Goal: Task Accomplishment & Management: Complete application form

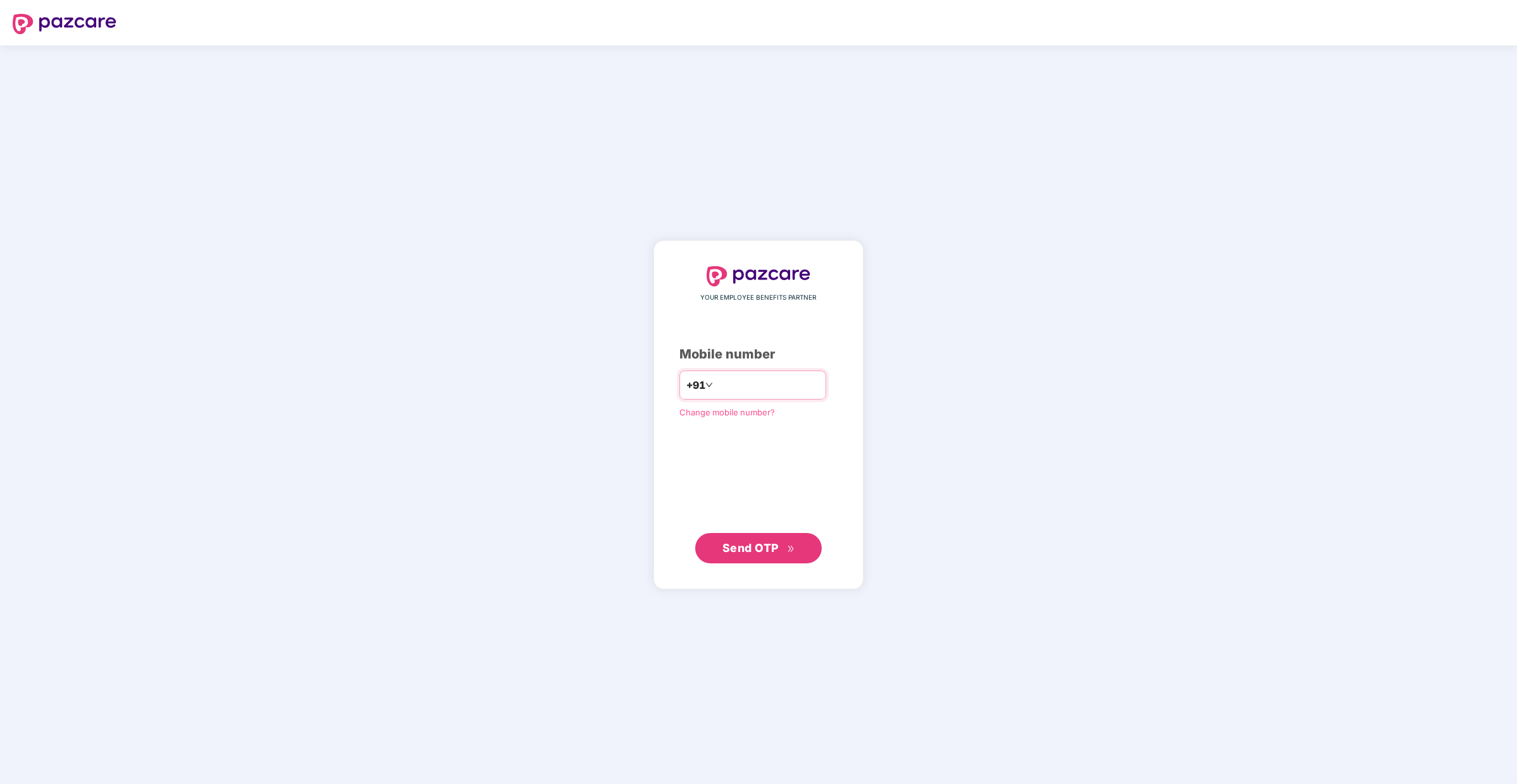
type input "**********"
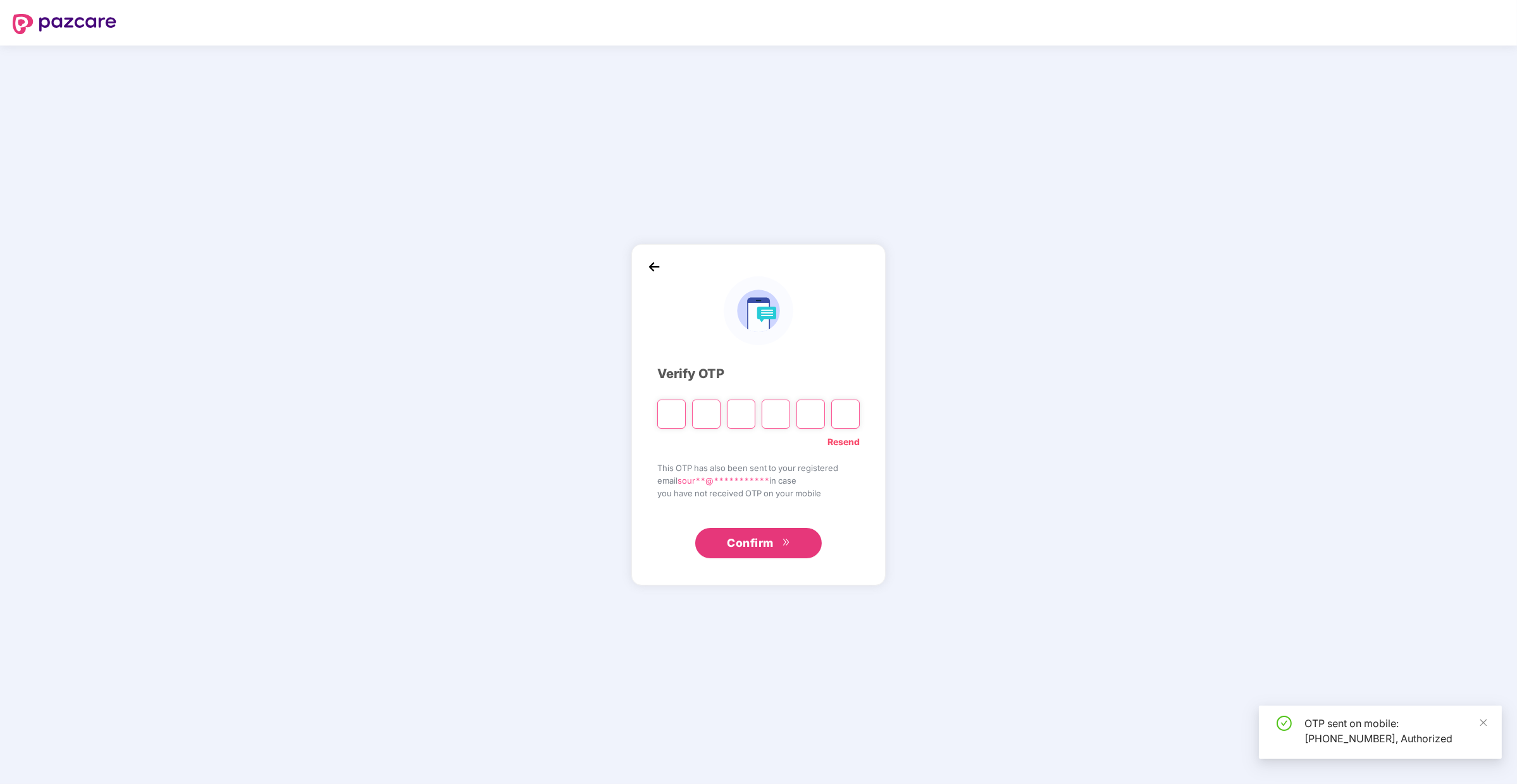
click at [675, 414] on input "Please enter verification code. Digit 1" at bounding box center [671, 414] width 28 height 29
type input "*"
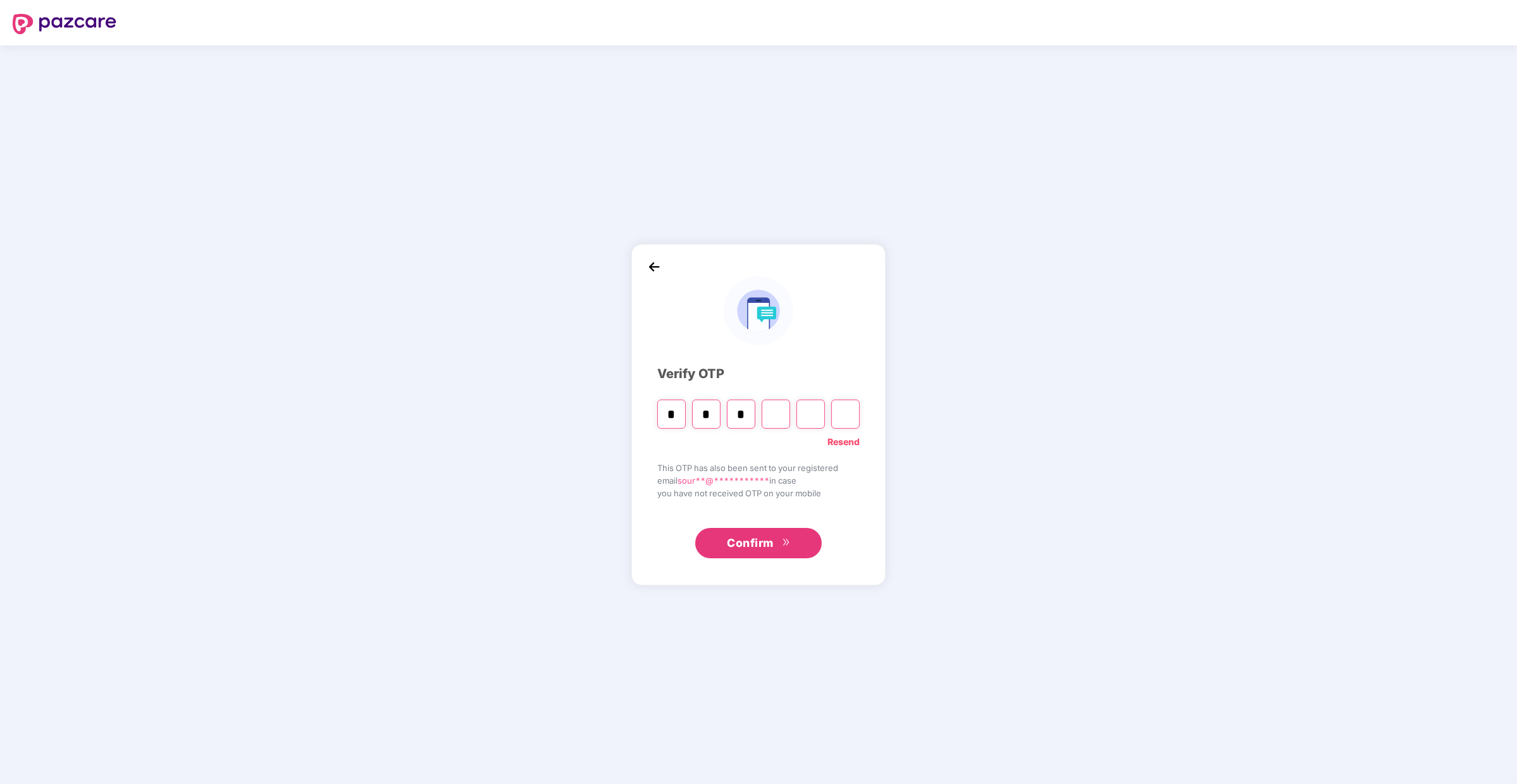
type input "*"
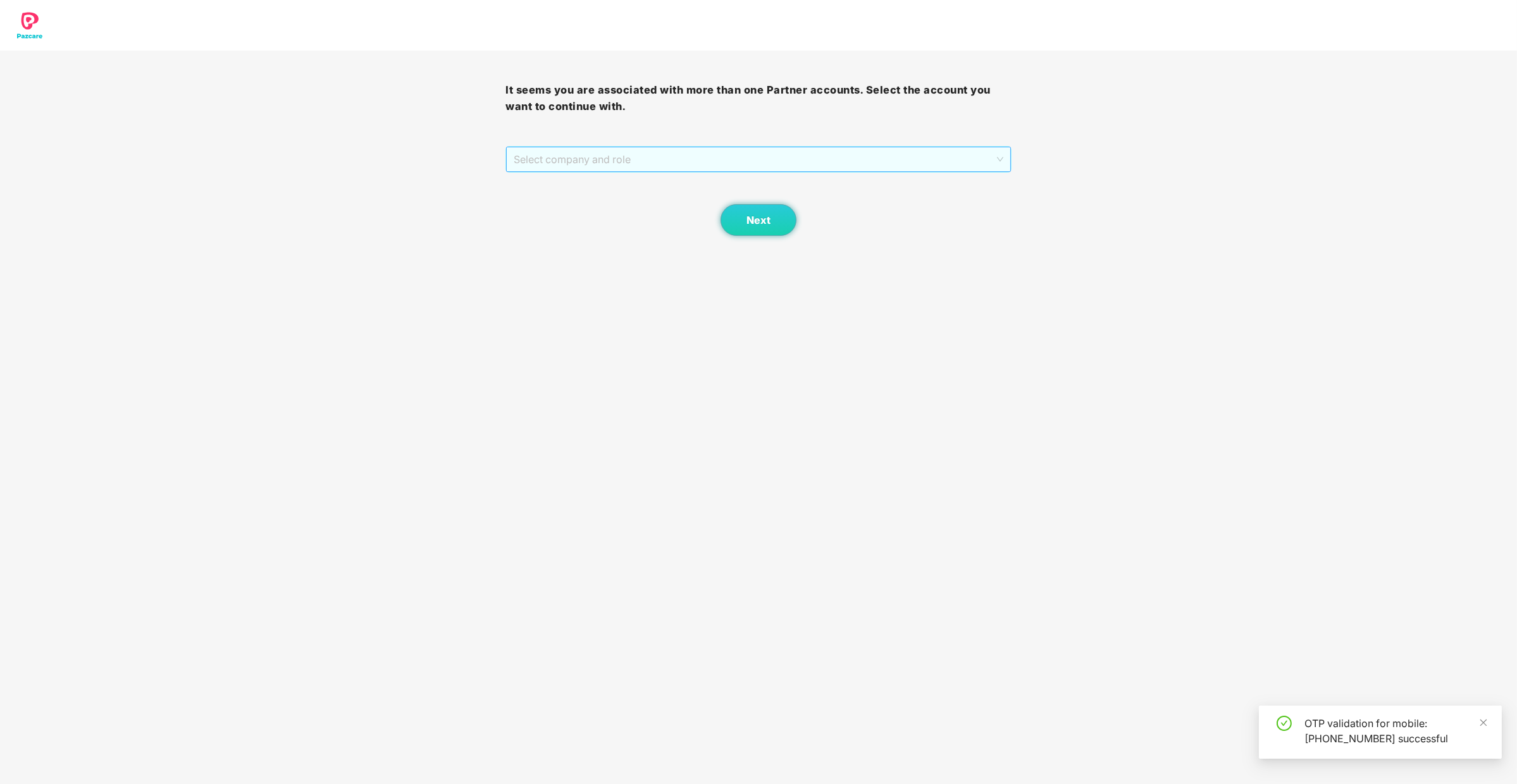
click at [744, 170] on span "Select company and role" at bounding box center [758, 159] width 489 height 24
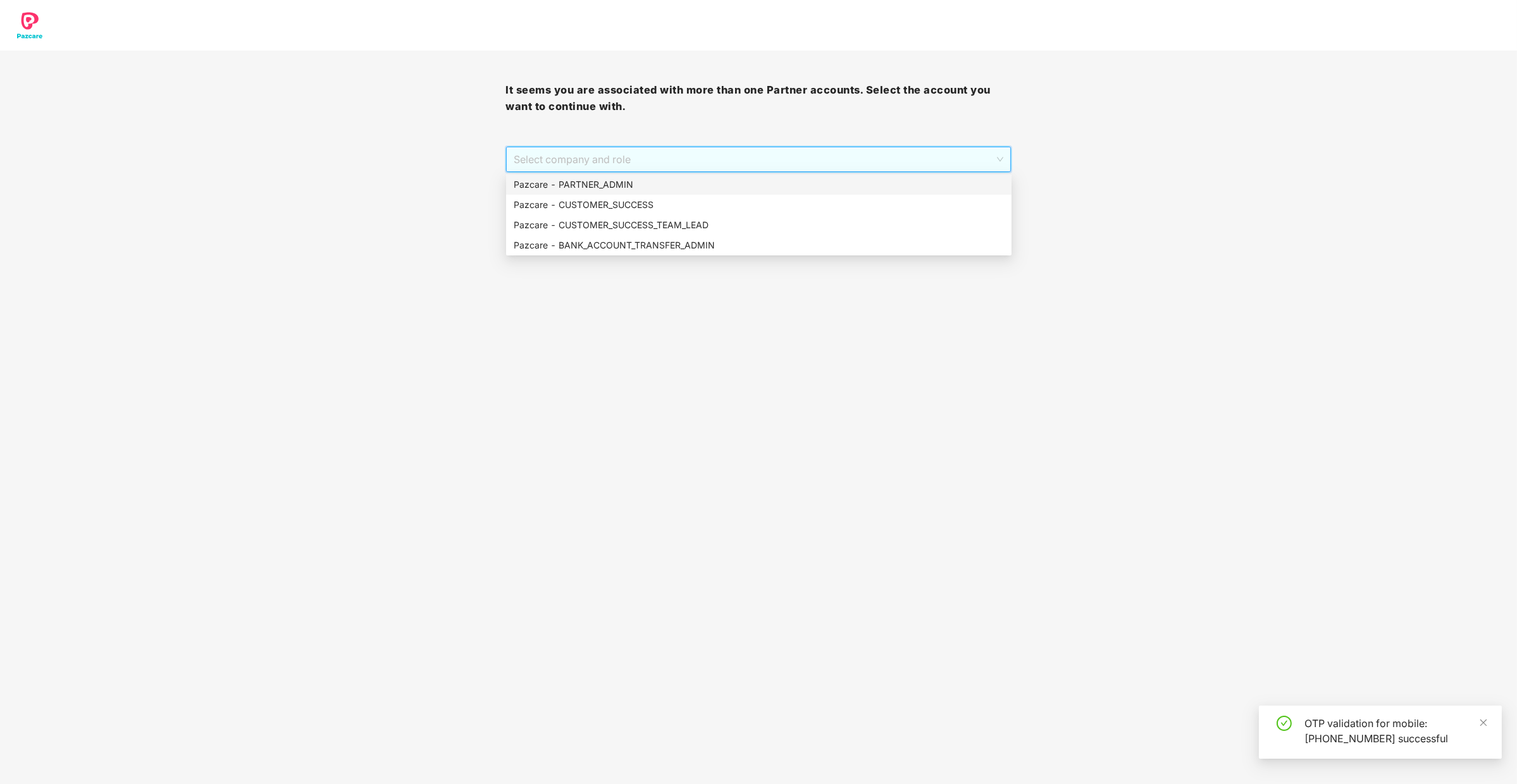
click at [737, 189] on div "Pazcare - PARTNER_ADMIN" at bounding box center [758, 185] width 490 height 14
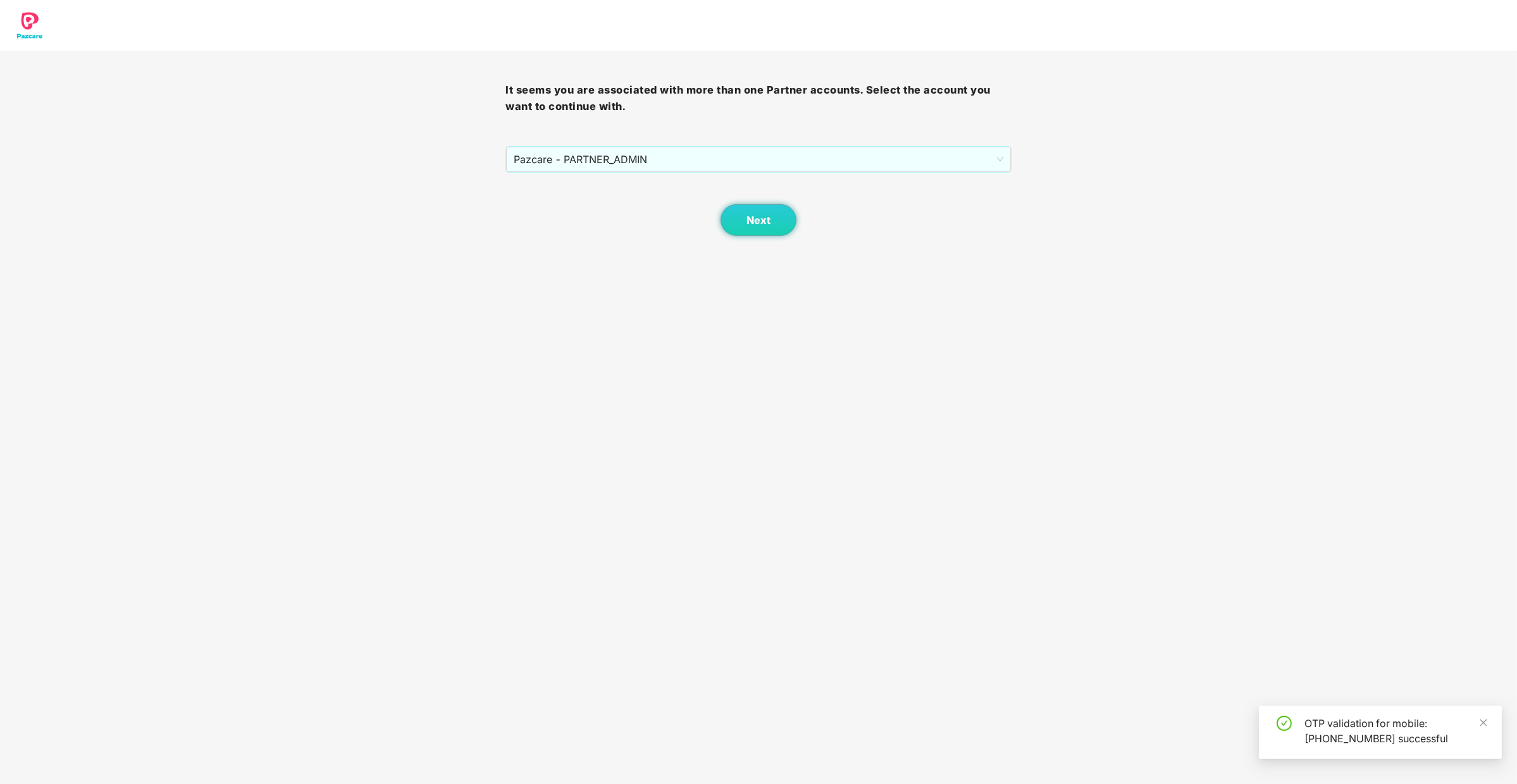
click at [718, 211] on div "Next" at bounding box center [758, 204] width 505 height 63
click at [744, 221] on button "Next" at bounding box center [758, 220] width 76 height 31
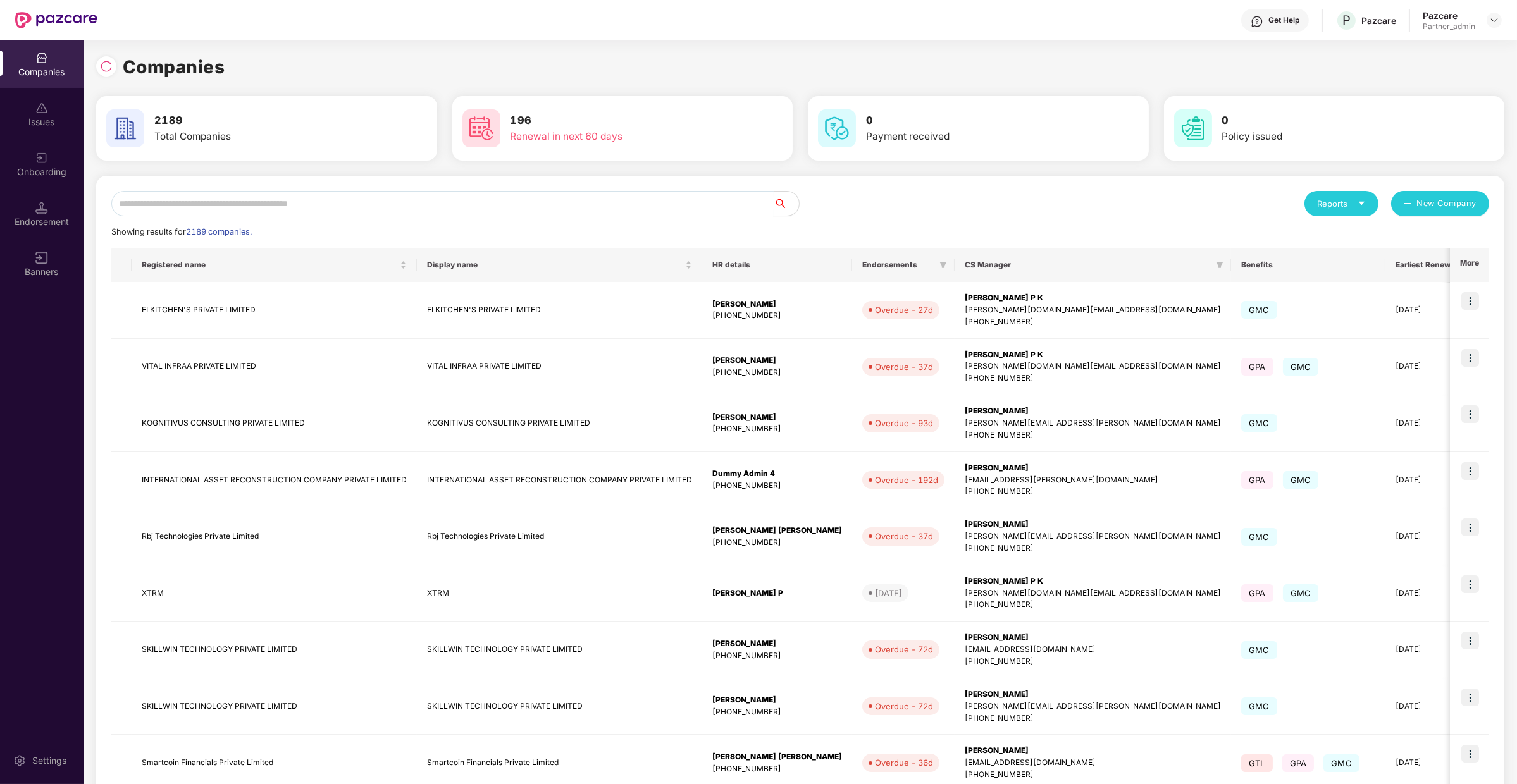
click at [411, 203] on input "text" at bounding box center [443, 203] width 663 height 25
